Goal: Task Accomplishment & Management: Manage account settings

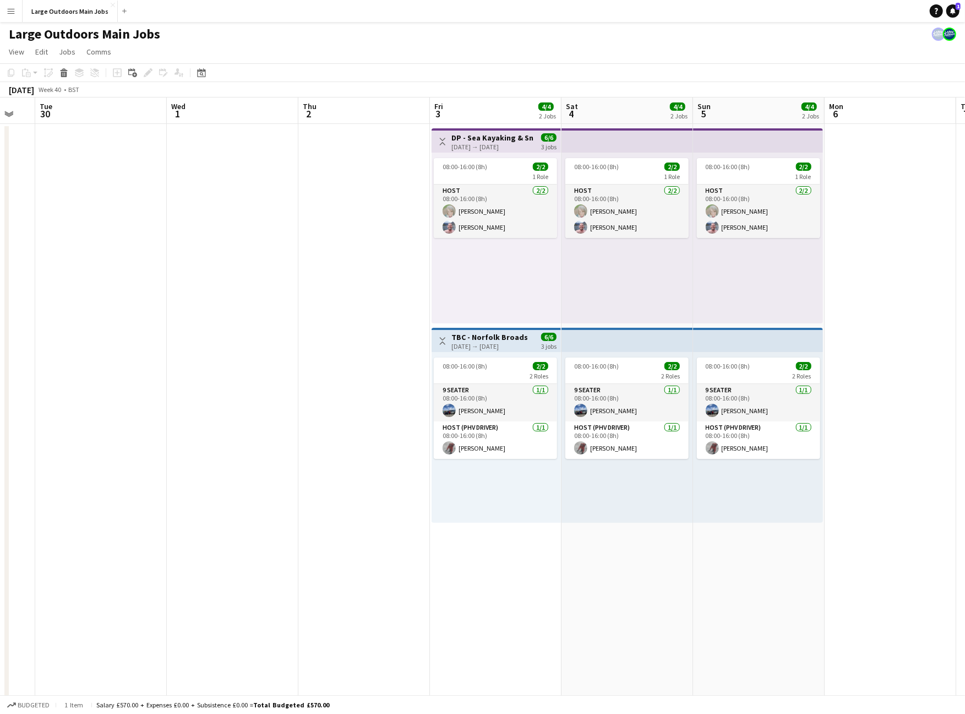
scroll to position [0, 350]
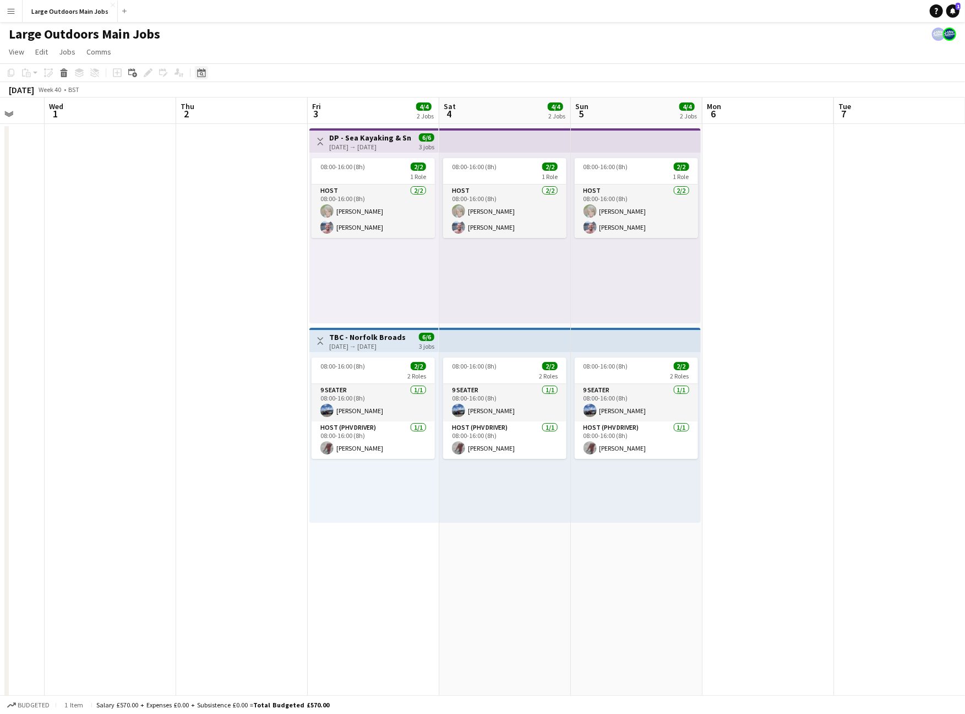
click at [207, 79] on div "Date picker" at bounding box center [201, 72] width 13 height 13
click at [291, 255] on button "[DATE]" at bounding box center [279, 246] width 32 height 18
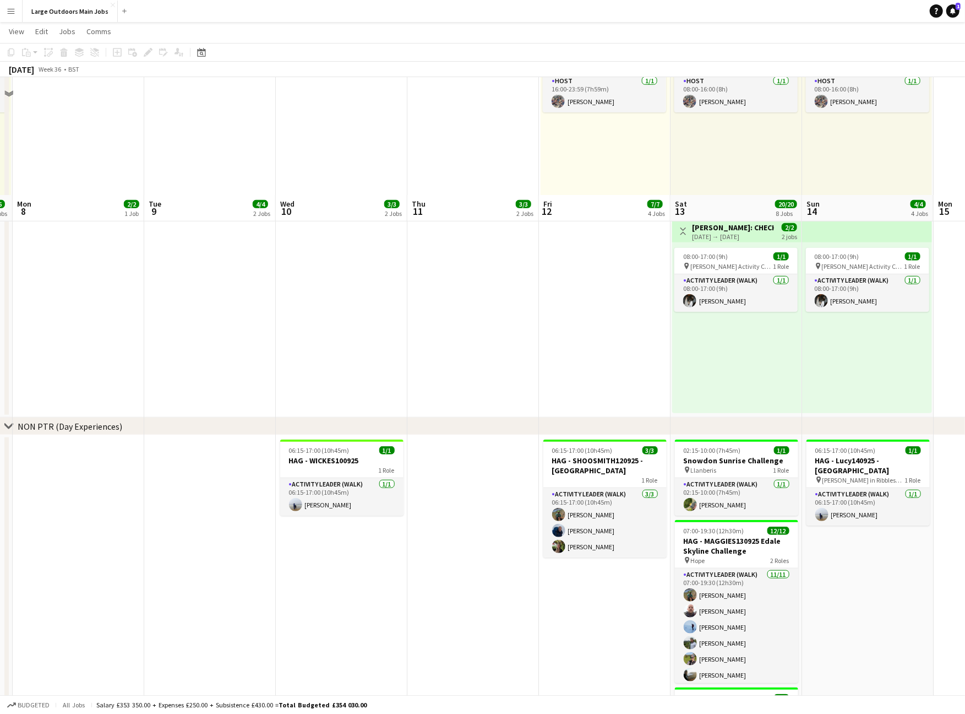
scroll to position [694, 0]
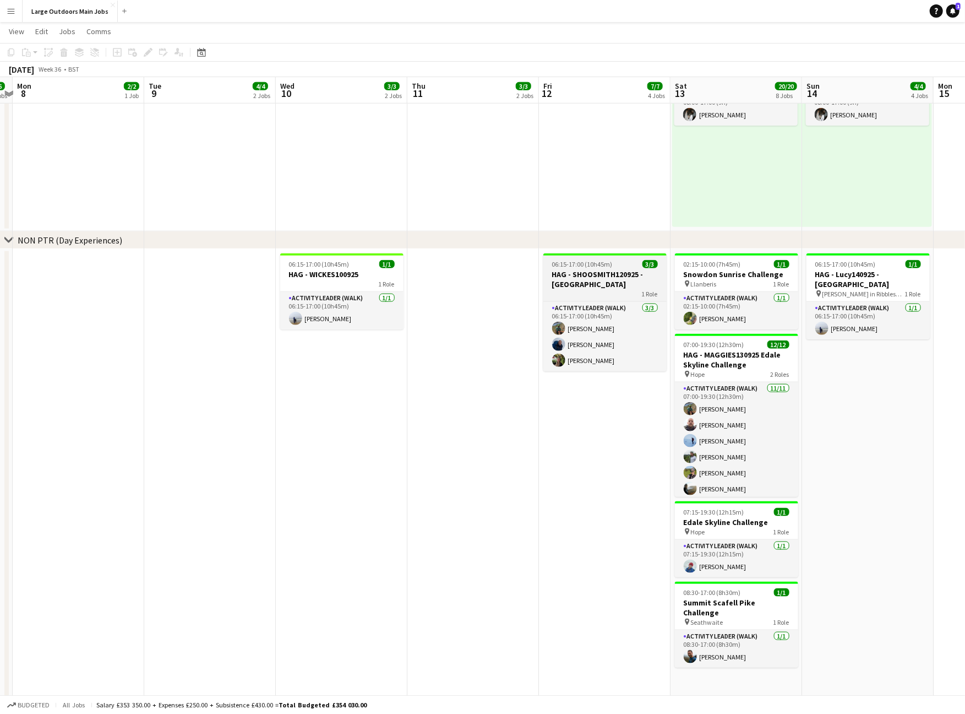
click at [565, 276] on h3 "HAG - SHOOSMITH120925 - [GEOGRAPHIC_DATA]" at bounding box center [605, 279] width 123 height 20
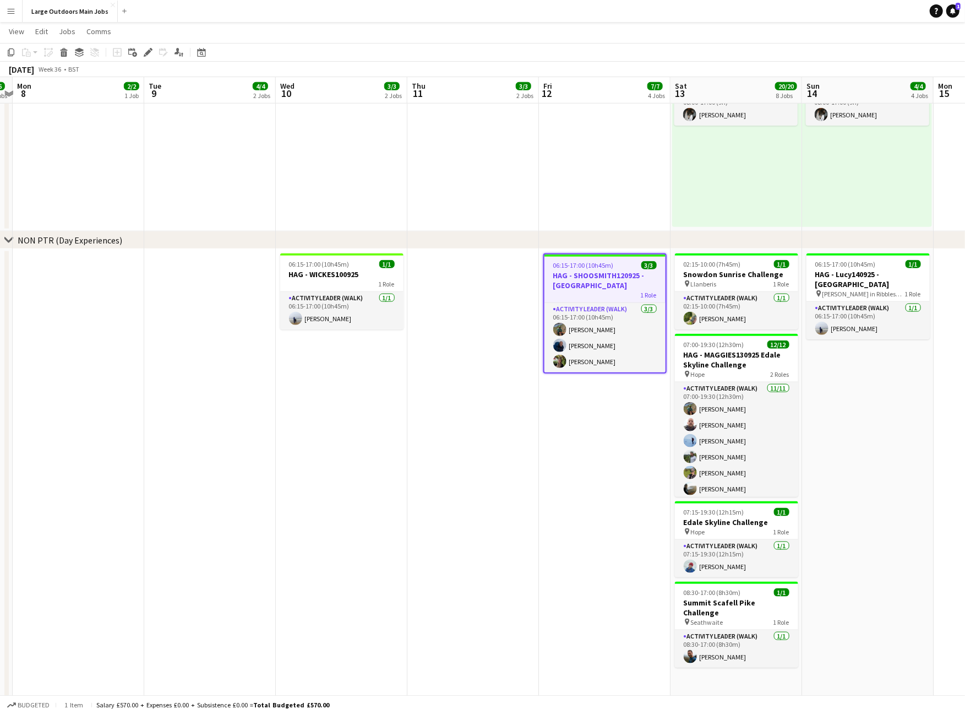
scroll to position [0, 382]
click at [150, 51] on icon at bounding box center [148, 53] width 6 height 6
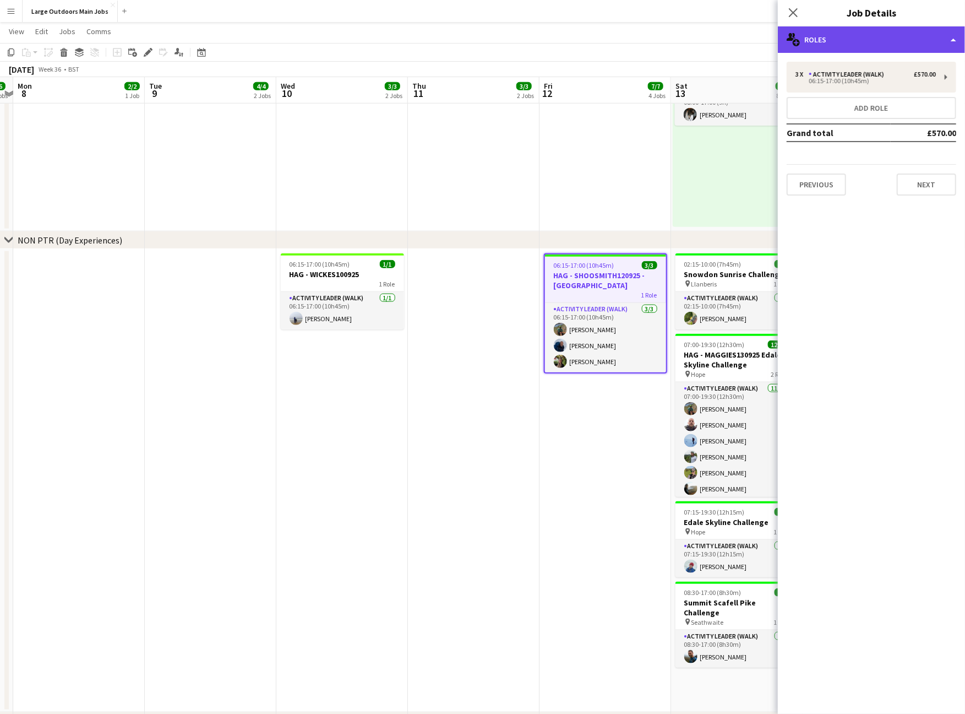
click at [932, 39] on div "multiple-users-add Roles" at bounding box center [871, 39] width 187 height 26
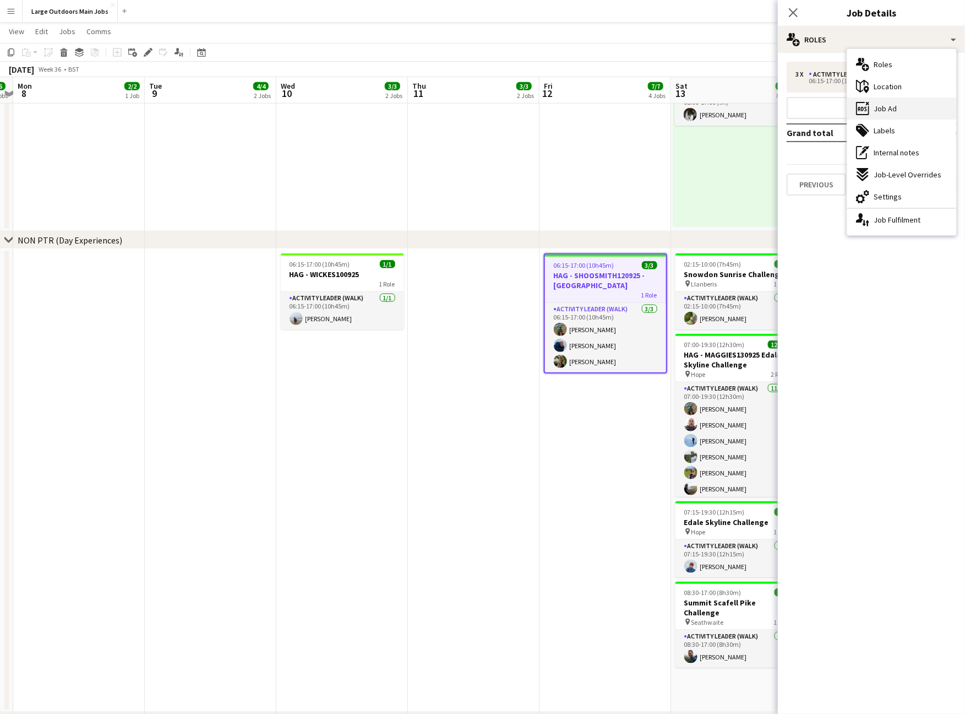
click at [902, 111] on div "ads-window Job Ad" at bounding box center [902, 108] width 109 height 22
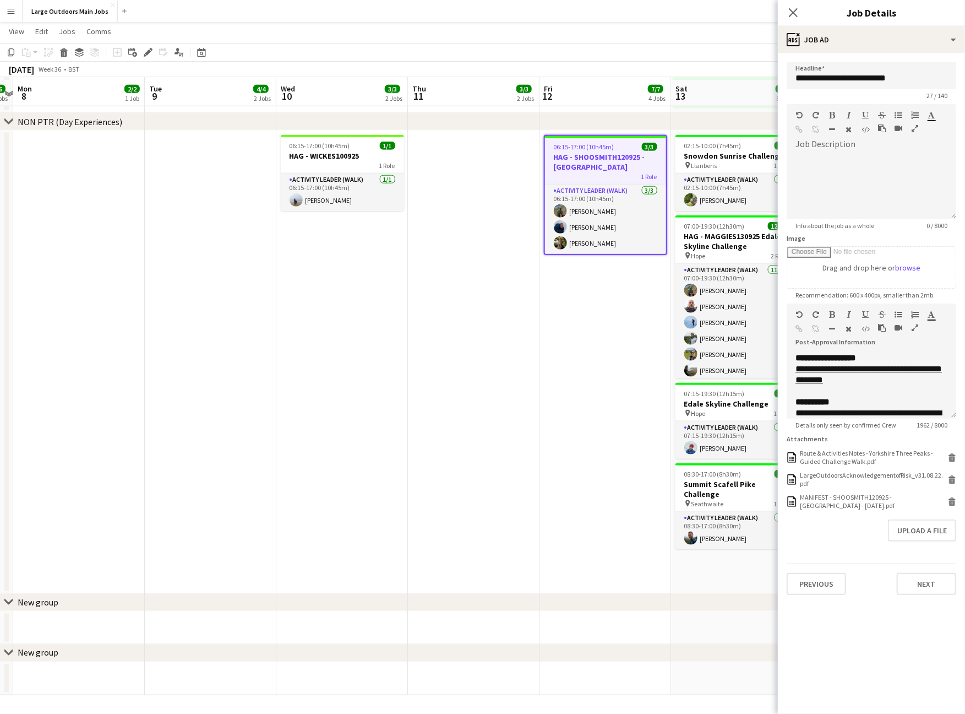
scroll to position [815, 0]
click at [916, 332] on icon "button" at bounding box center [915, 328] width 7 height 8
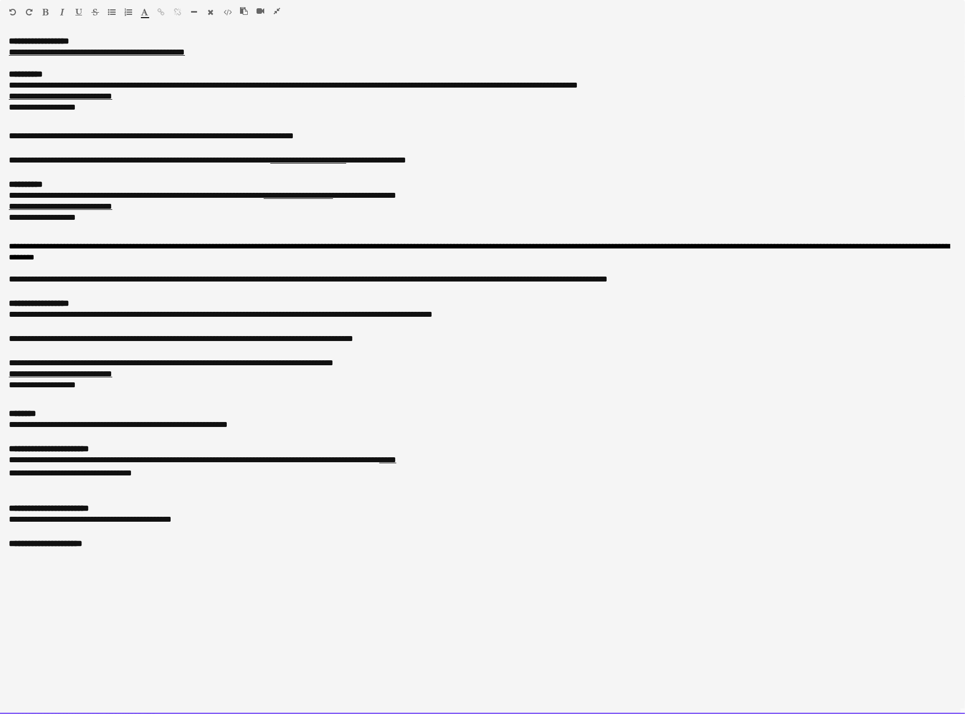
scroll to position [1093, 0]
click at [56, 560] on div at bounding box center [483, 554] width 948 height 11
click at [278, 11] on icon "button" at bounding box center [277, 11] width 7 height 8
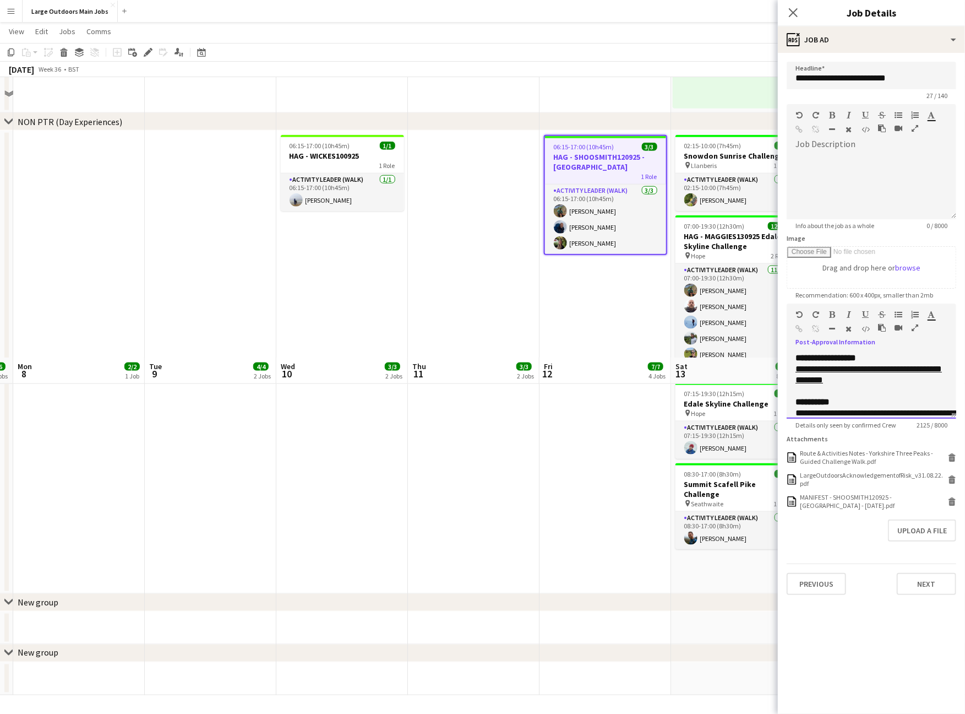
scroll to position [815, 0]
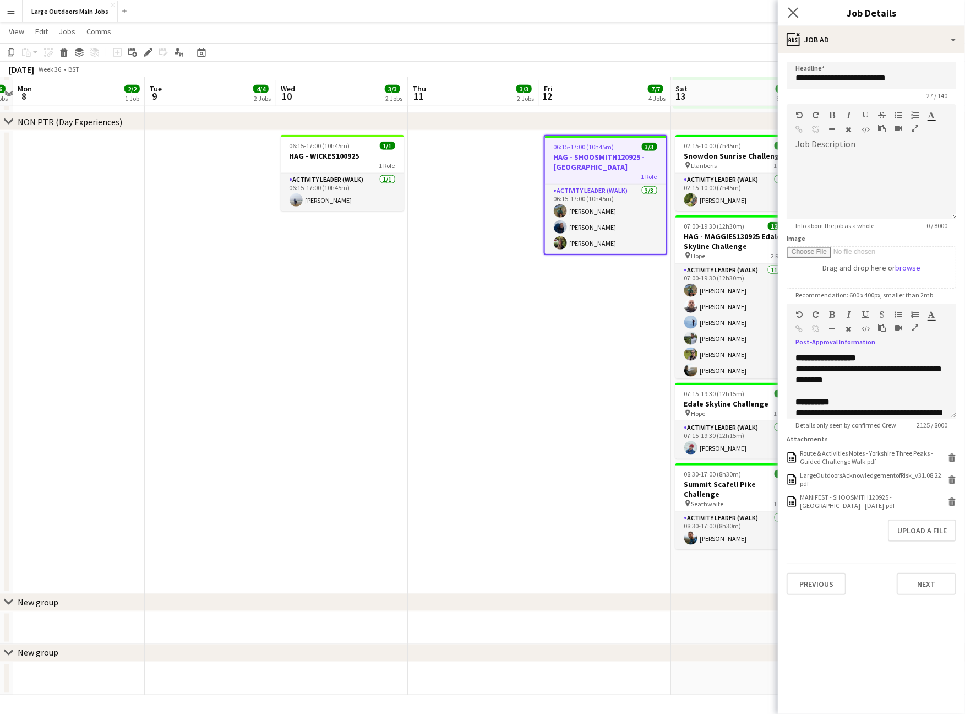
click at [790, 7] on app-icon "Close pop-in" at bounding box center [794, 13] width 16 height 16
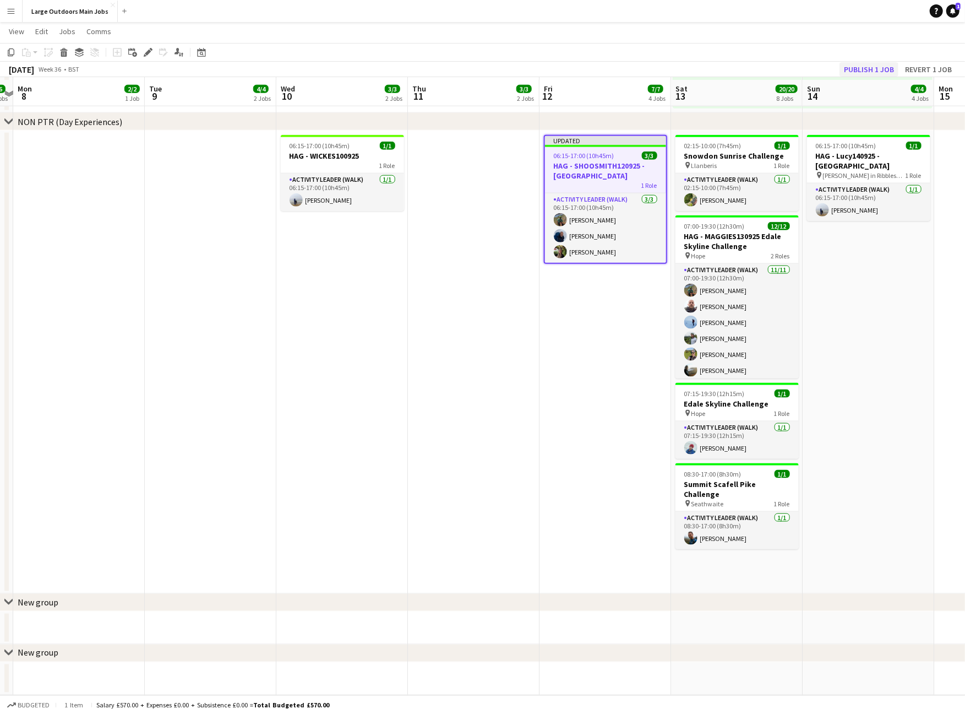
click at [855, 69] on button "Publish 1 job" at bounding box center [869, 69] width 59 height 14
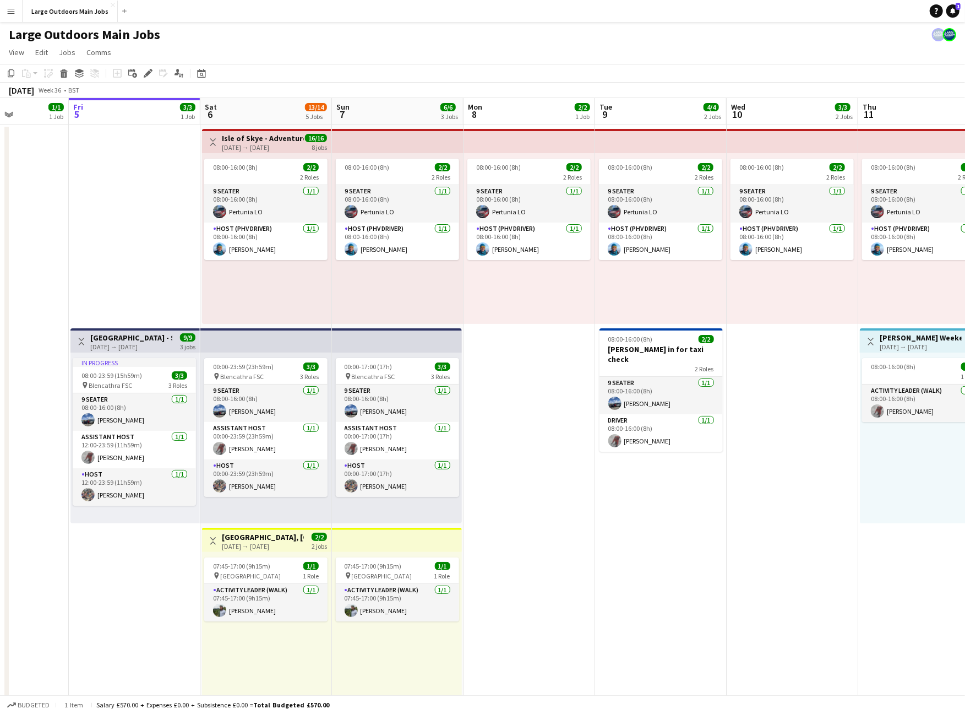
scroll to position [0, 0]
click at [245, 142] on h3 "Isle of Skye - Adventure & Explore" at bounding box center [263, 138] width 82 height 10
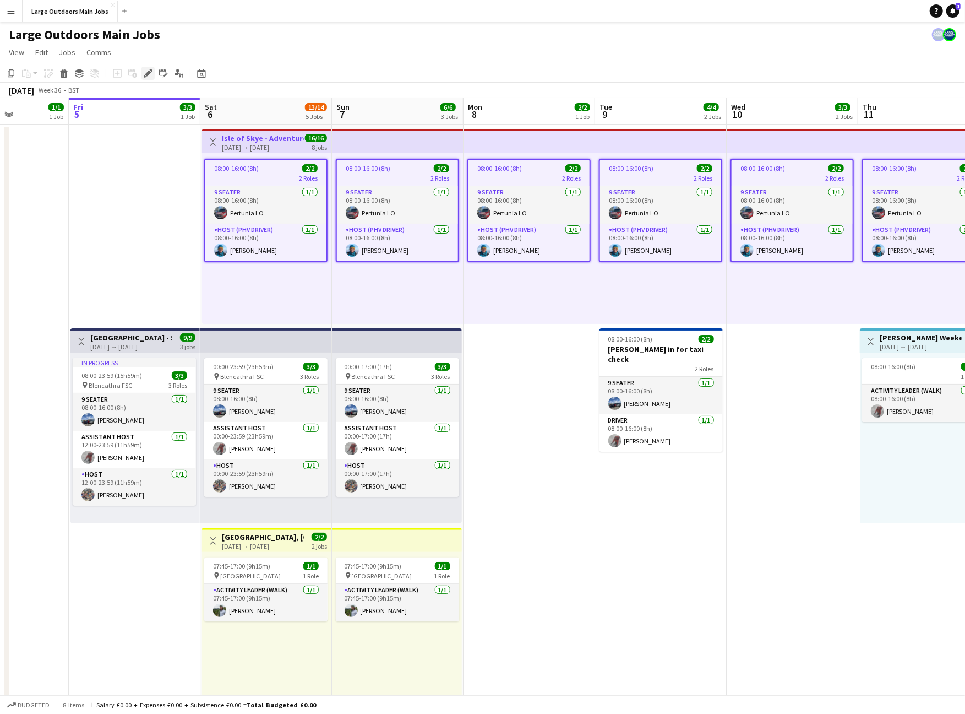
click at [153, 77] on div "Edit" at bounding box center [148, 73] width 13 height 13
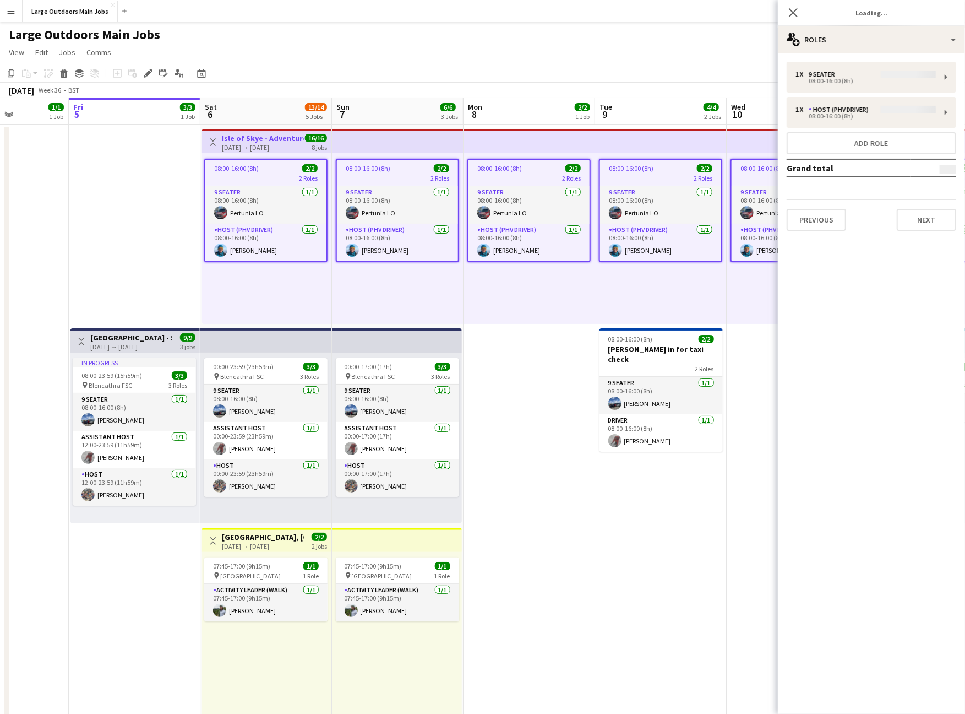
type input "**********"
drag, startPoint x: 888, startPoint y: 39, endPoint x: 915, endPoint y: 111, distance: 77.0
click at [888, 39] on div "multiple-users-add Roles" at bounding box center [871, 39] width 187 height 26
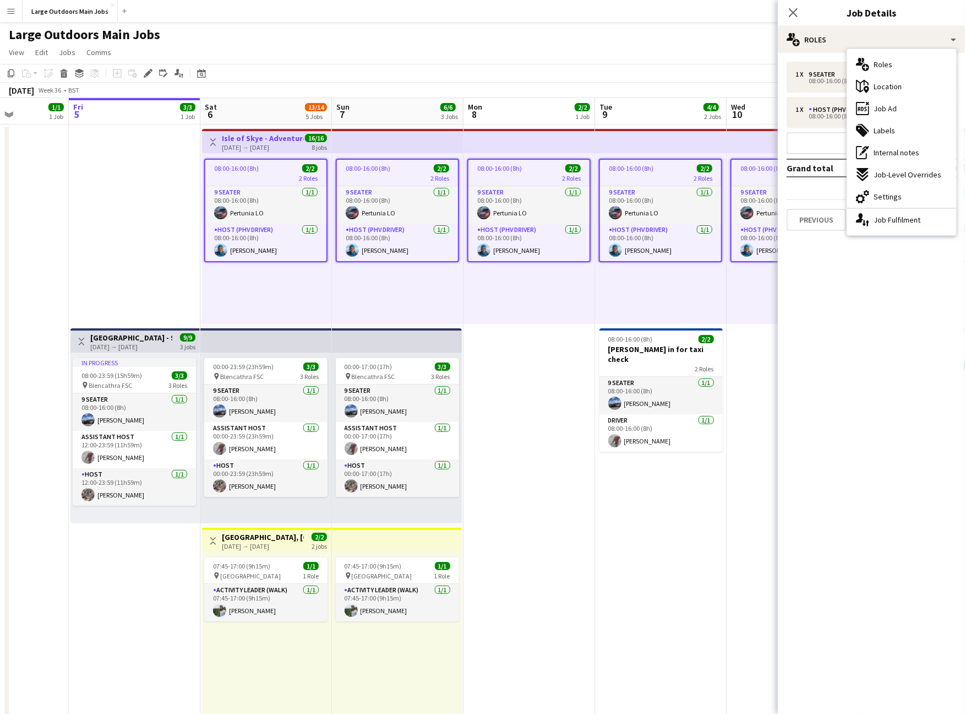
click at [910, 107] on div "ads-window Job Ad" at bounding box center [902, 108] width 109 height 22
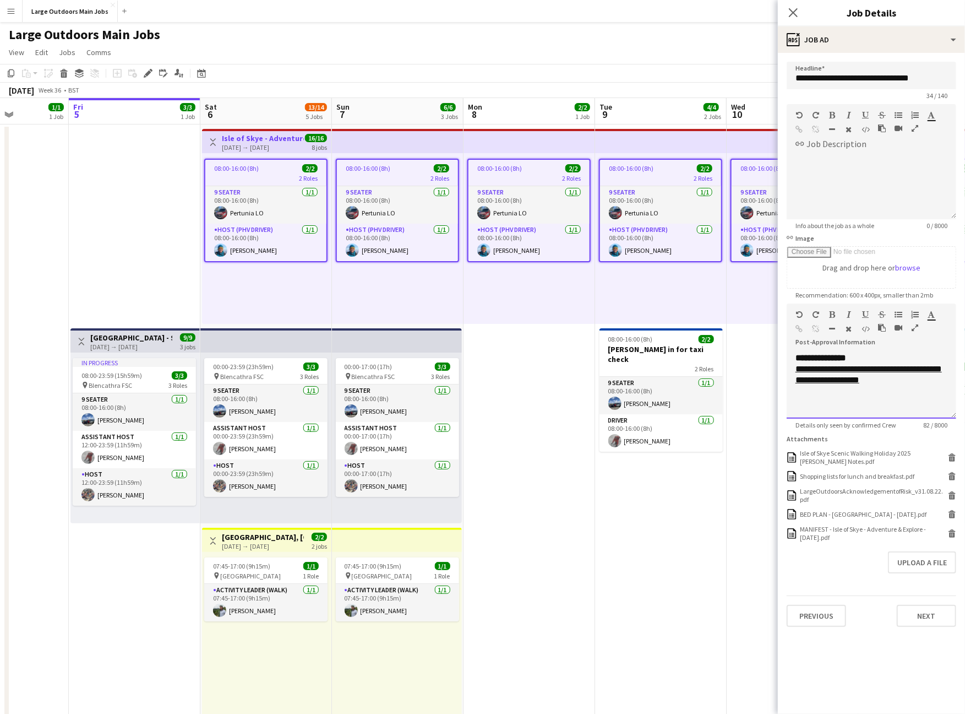
click at [916, 332] on icon "button" at bounding box center [915, 328] width 7 height 8
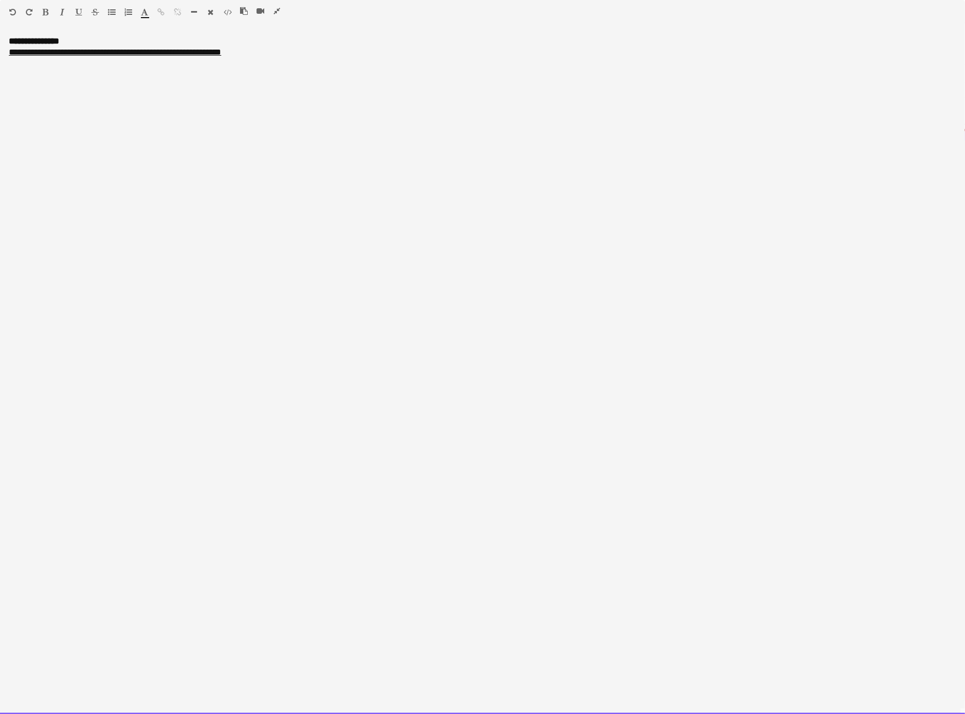
drag, startPoint x: 377, startPoint y: 47, endPoint x: 379, endPoint y: 56, distance: 9.1
click at [377, 47] on div "**********" at bounding box center [482, 375] width 965 height 678
click at [376, 58] on div "**********" at bounding box center [483, 53] width 948 height 13
click at [50, 9] on div at bounding box center [75, 14] width 66 height 13
click at [44, 12] on icon "button" at bounding box center [46, 12] width 6 height 8
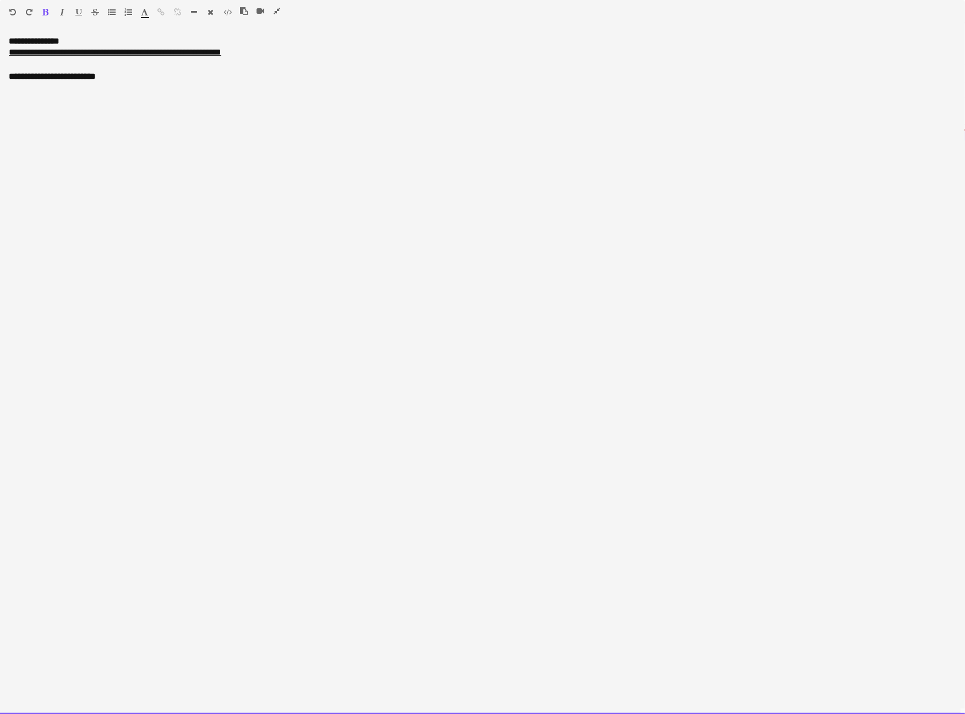
click at [43, 11] on icon "button" at bounding box center [46, 12] width 6 height 8
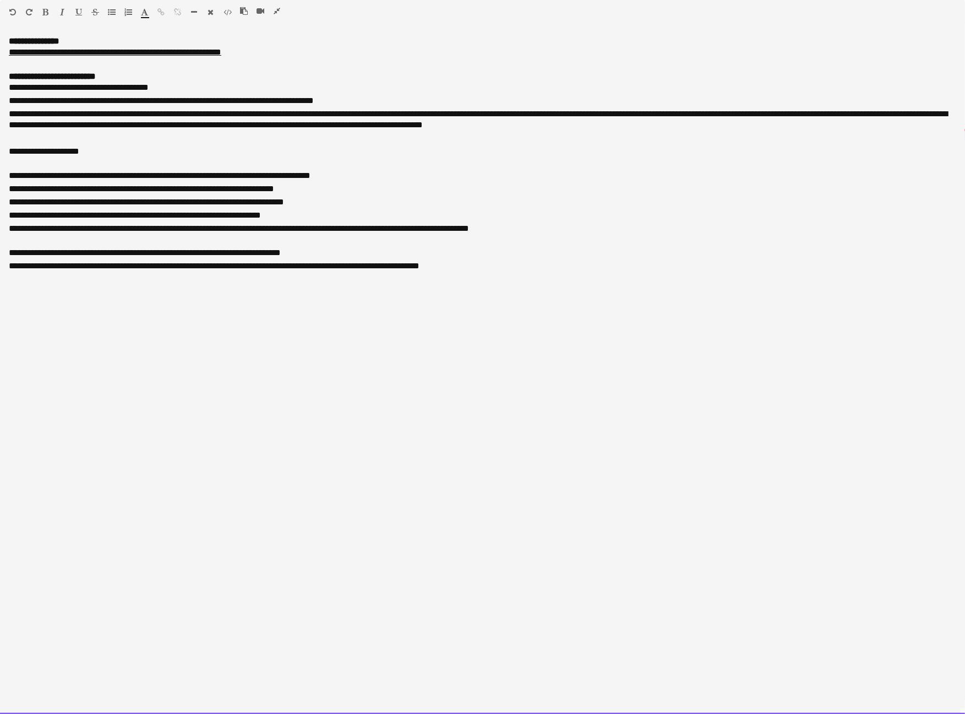
click at [276, 10] on icon "button" at bounding box center [277, 11] width 7 height 8
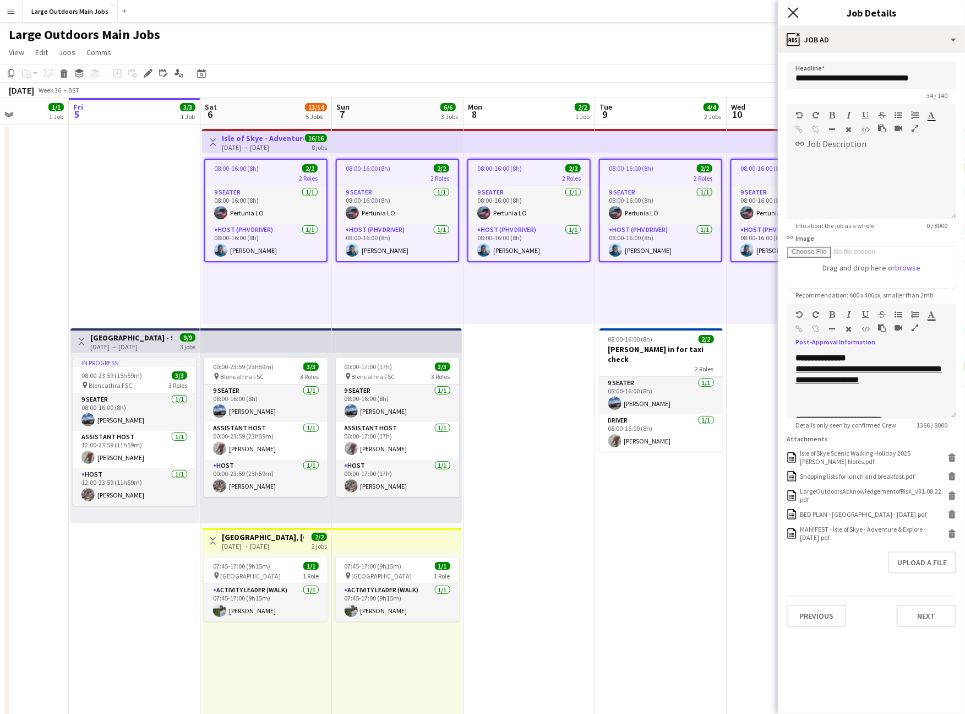
click at [796, 12] on icon "Close pop-in" at bounding box center [793, 12] width 10 height 10
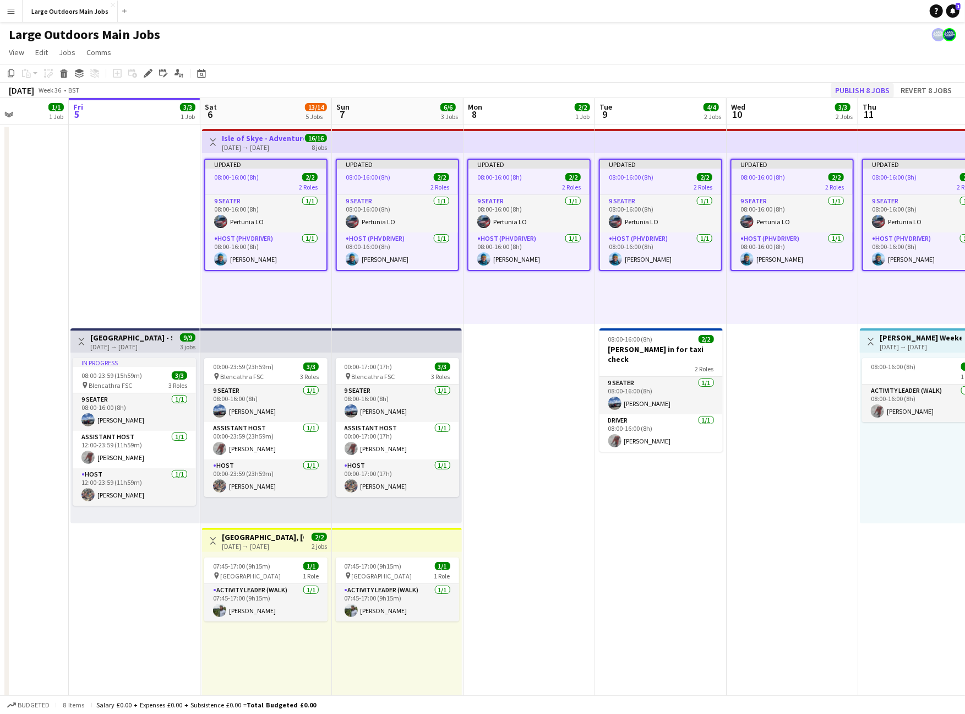
click at [857, 88] on button "Publish 8 jobs" at bounding box center [862, 90] width 63 height 14
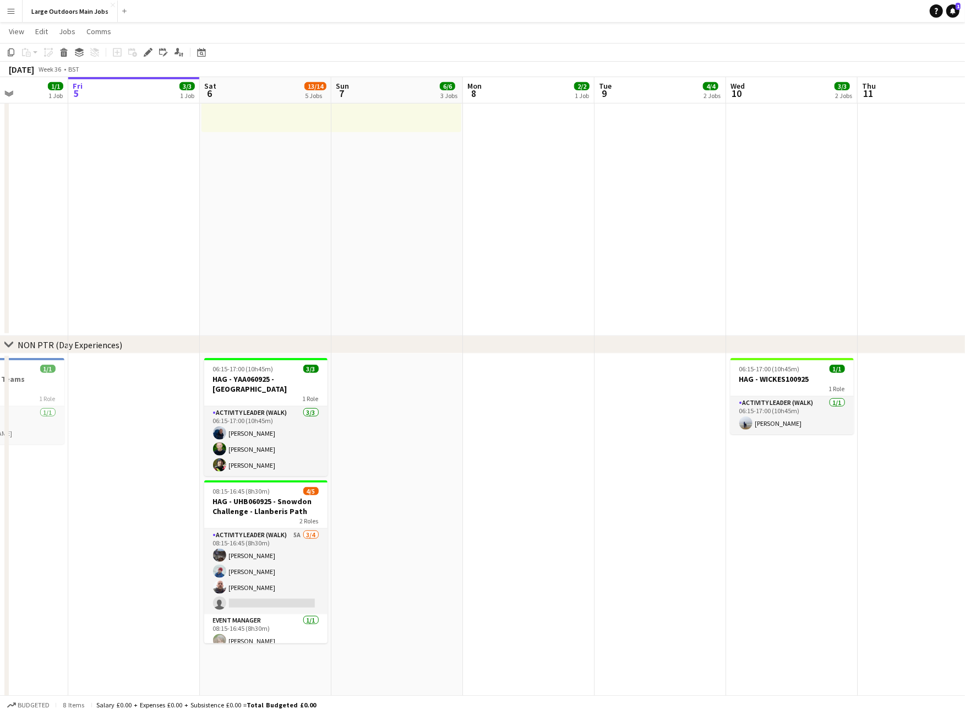
scroll to position [591, 0]
drag, startPoint x: 773, startPoint y: 385, endPoint x: 686, endPoint y: 349, distance: 94.3
click at [773, 382] on h3 "HAG - WICKES100925" at bounding box center [792, 377] width 123 height 10
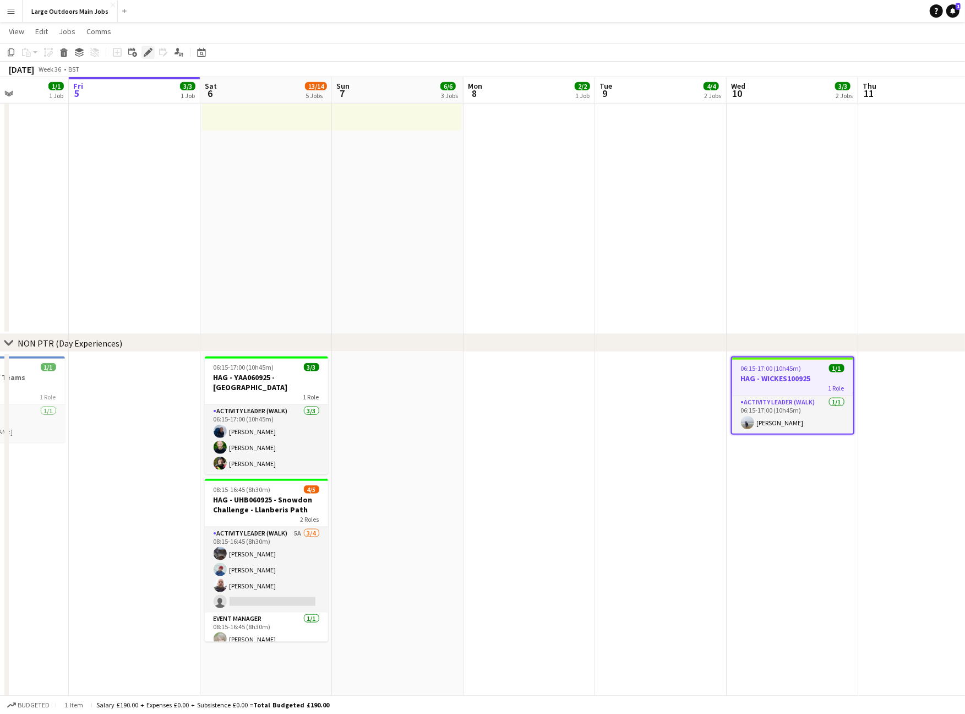
click at [144, 54] on icon "Edit" at bounding box center [148, 52] width 9 height 9
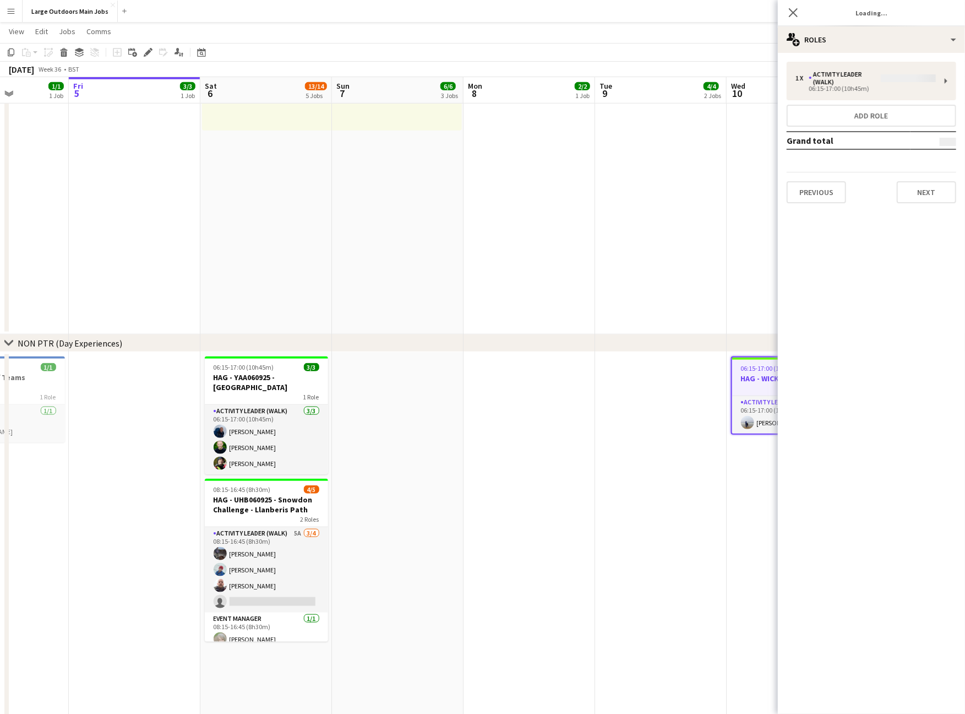
type input "**********"
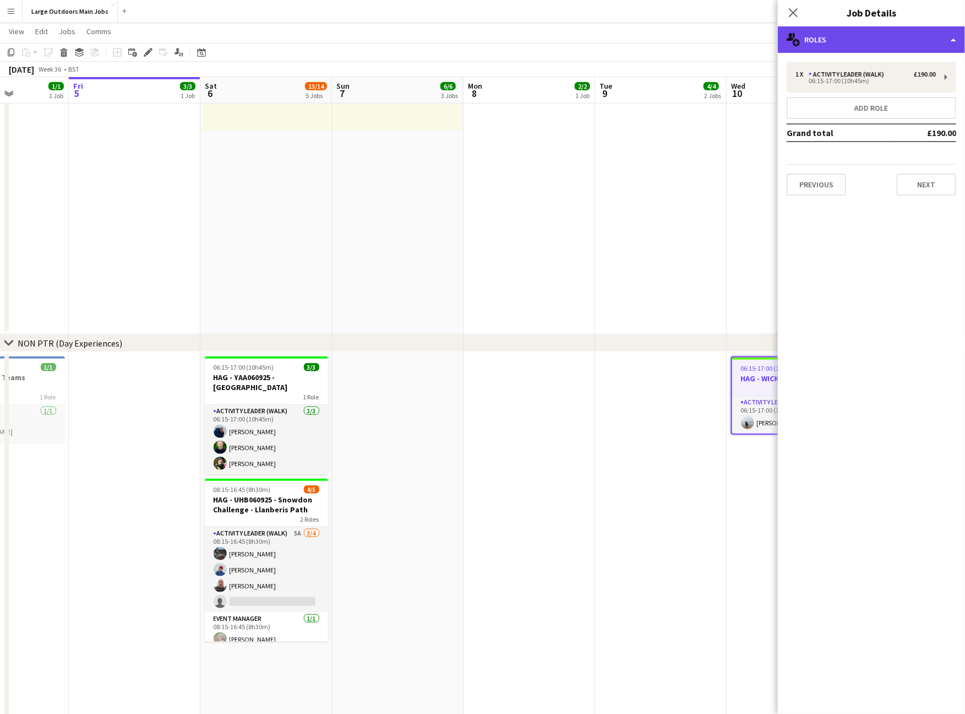
click at [886, 30] on div "multiple-users-add Roles" at bounding box center [871, 39] width 187 height 26
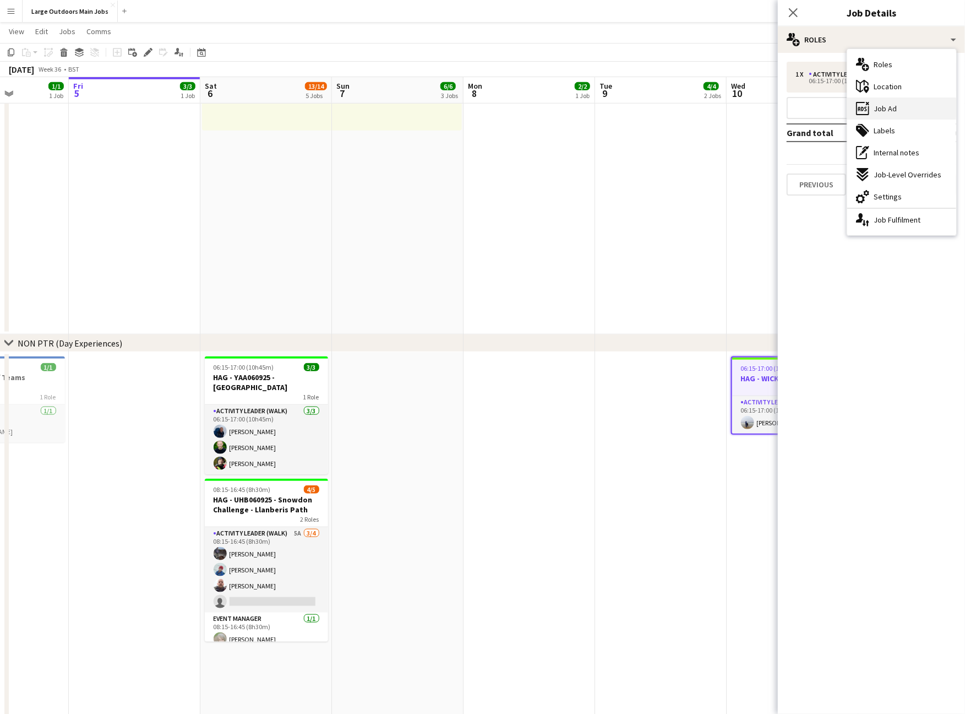
click at [897, 111] on span "Job Ad" at bounding box center [885, 109] width 23 height 10
